Goal: Transaction & Acquisition: Obtain resource

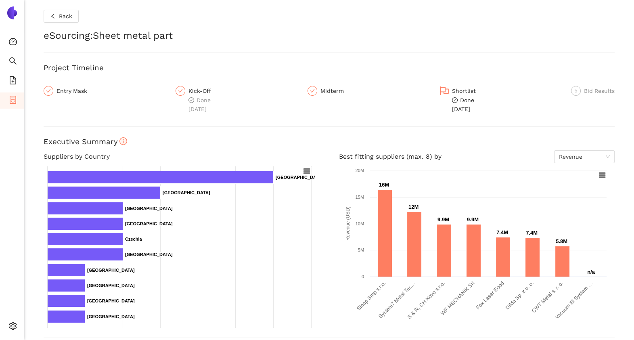
scroll to position [293, 0]
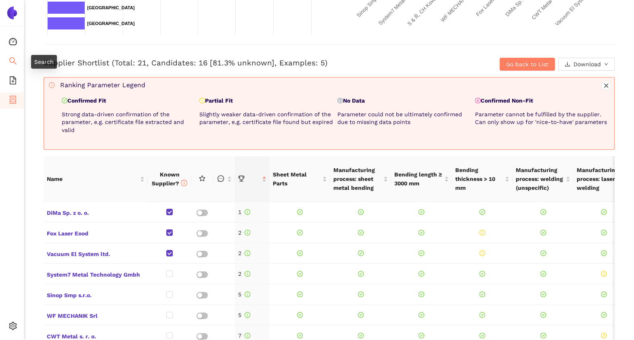
click at [12, 61] on icon "search" at bounding box center [13, 61] width 8 height 8
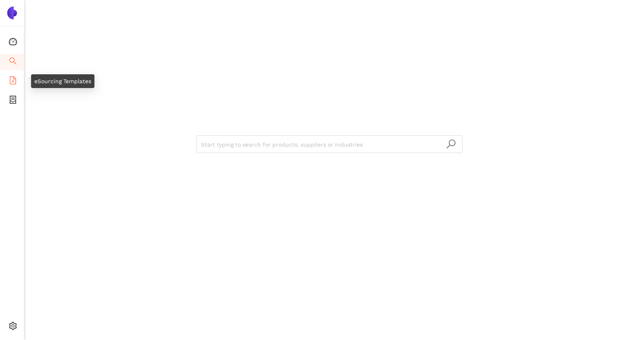
click at [10, 76] on icon "file-add" at bounding box center [13, 80] width 8 height 8
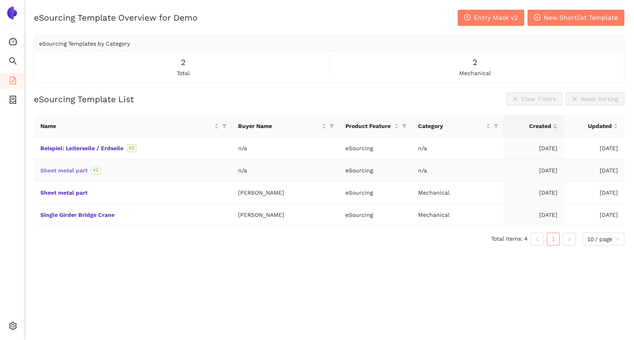
click at [0, 0] on link "Sheet metal part" at bounding box center [0, 0] width 0 height 0
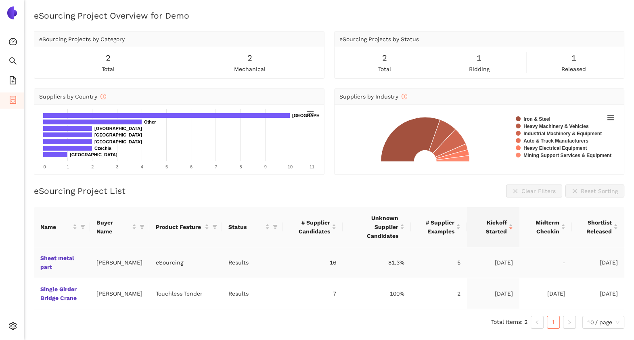
click at [49, 251] on td "Sheet metal part" at bounding box center [62, 262] width 56 height 31
click at [0, 0] on link "Sheet metal part" at bounding box center [0, 0] width 0 height 0
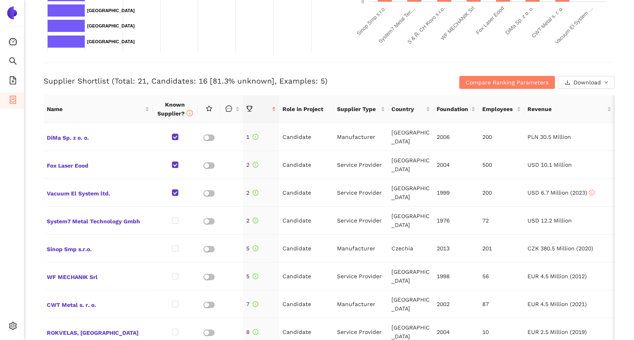
scroll to position [275, 0]
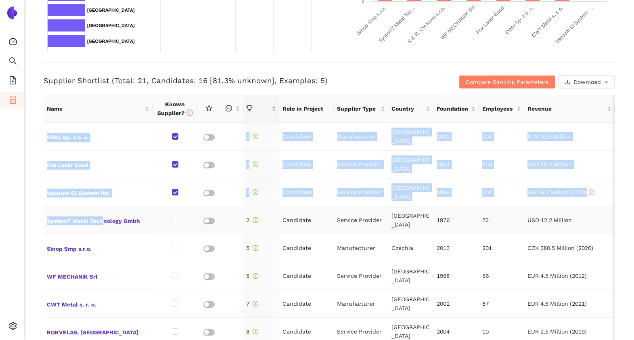
drag, startPoint x: 34, startPoint y: 253, endPoint x: 111, endPoint y: 228, distance: 80.0
click at [111, 228] on div "Back eSourcing : Sheet metal part Project Timeline Entry Mask Kick-Off Done 16/…" at bounding box center [329, 170] width 610 height 340
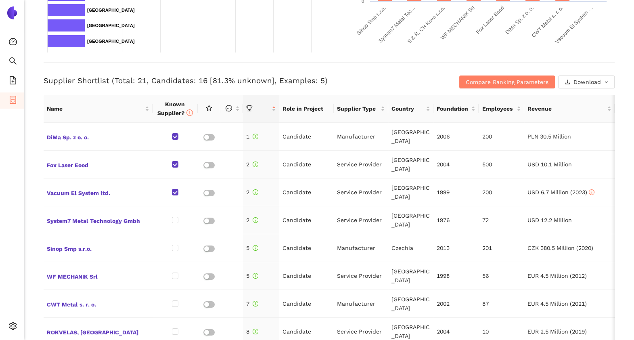
click at [268, 65] on div "Supplier Shortlist (Total: 21, Candidates: 16 [81.3% unknown], Examples: 5) Com…" at bounding box center [329, 75] width 571 height 26
click at [470, 78] on span "Compare Ranking Parameters" at bounding box center [507, 82] width 83 height 9
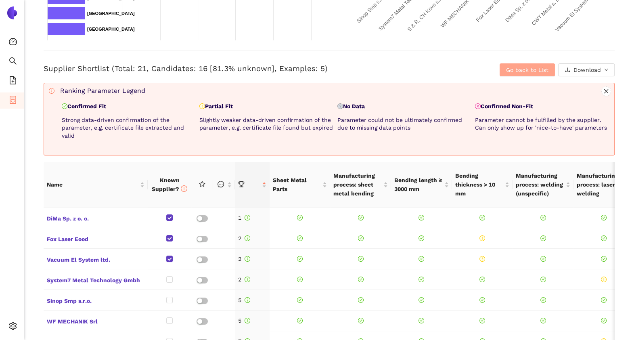
scroll to position [288, 0]
click at [507, 67] on span "Go back to List" at bounding box center [527, 69] width 42 height 9
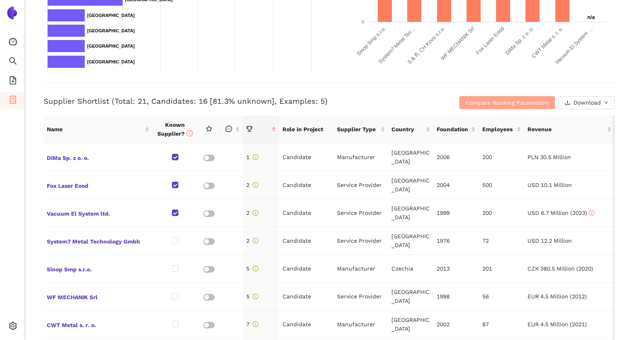
scroll to position [253, 0]
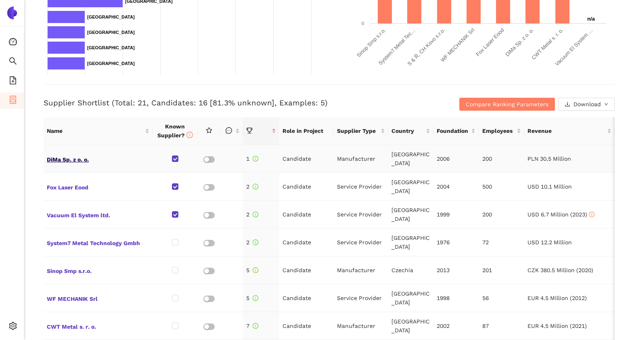
click at [67, 154] on span "DiMa Sp. z o. o." at bounding box center [98, 158] width 103 height 10
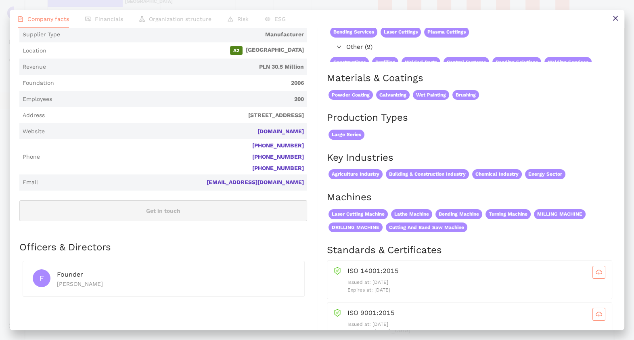
scroll to position [154, 0]
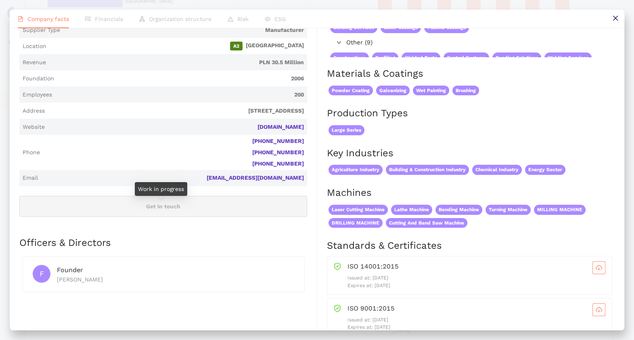
click at [205, 168] on div "+48 693 160 610" at bounding box center [173, 164] width 261 height 8
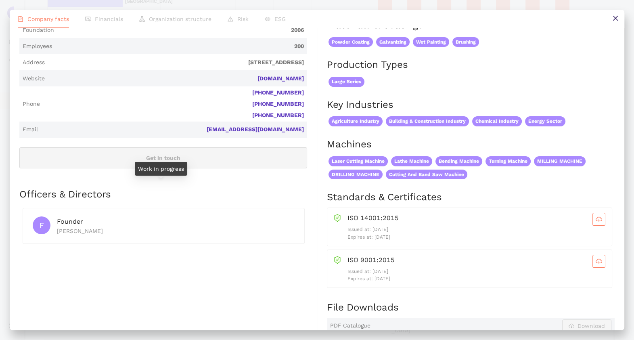
scroll to position [0, 0]
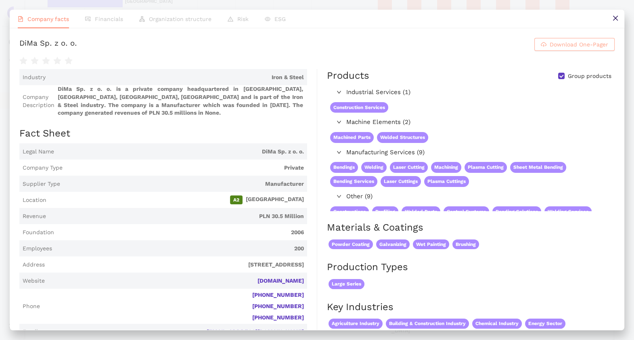
click at [553, 51] on button "Download One-Pager" at bounding box center [574, 44] width 80 height 13
click at [611, 21] on button at bounding box center [615, 19] width 18 height 18
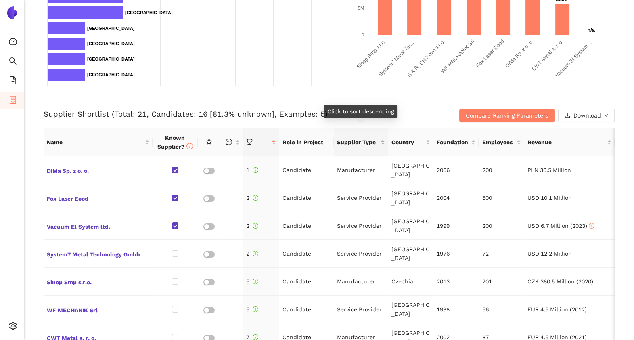
scroll to position [241, 0]
